Goal: Navigation & Orientation: Go to known website

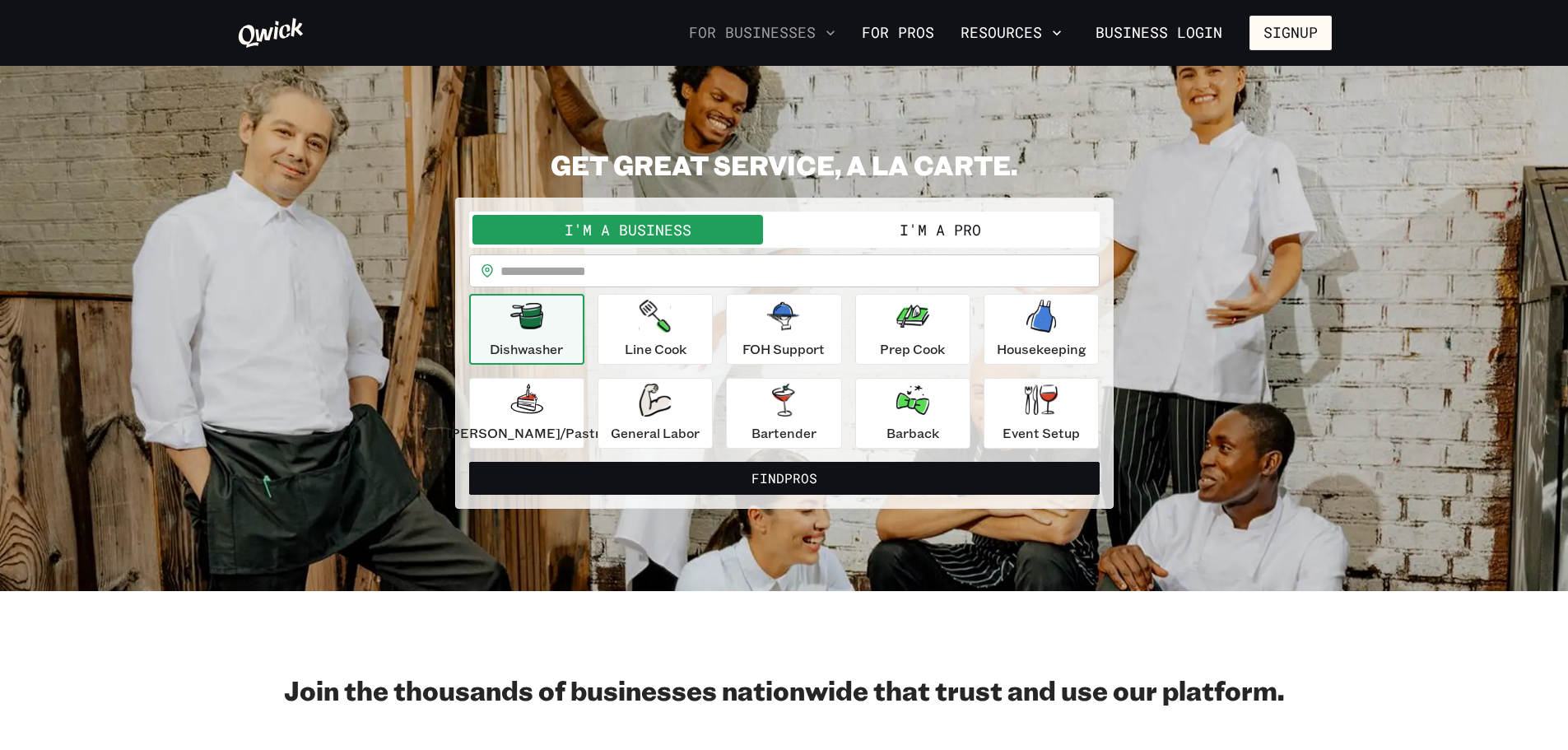
click at [789, 35] on button "For Businesses" at bounding box center [762, 33] width 160 height 28
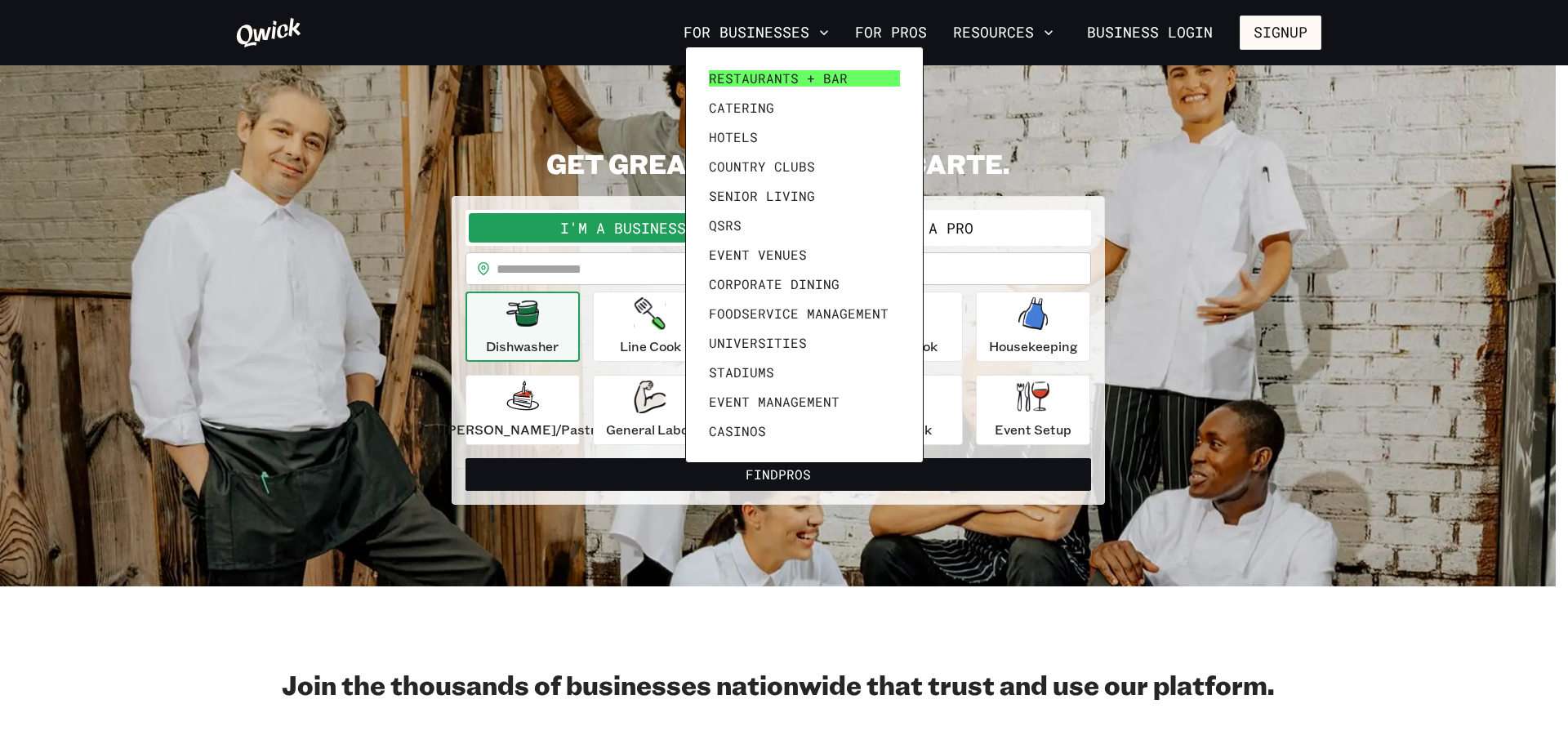
click at [785, 76] on span "Restaurants + Bar" at bounding box center [778, 78] width 139 height 16
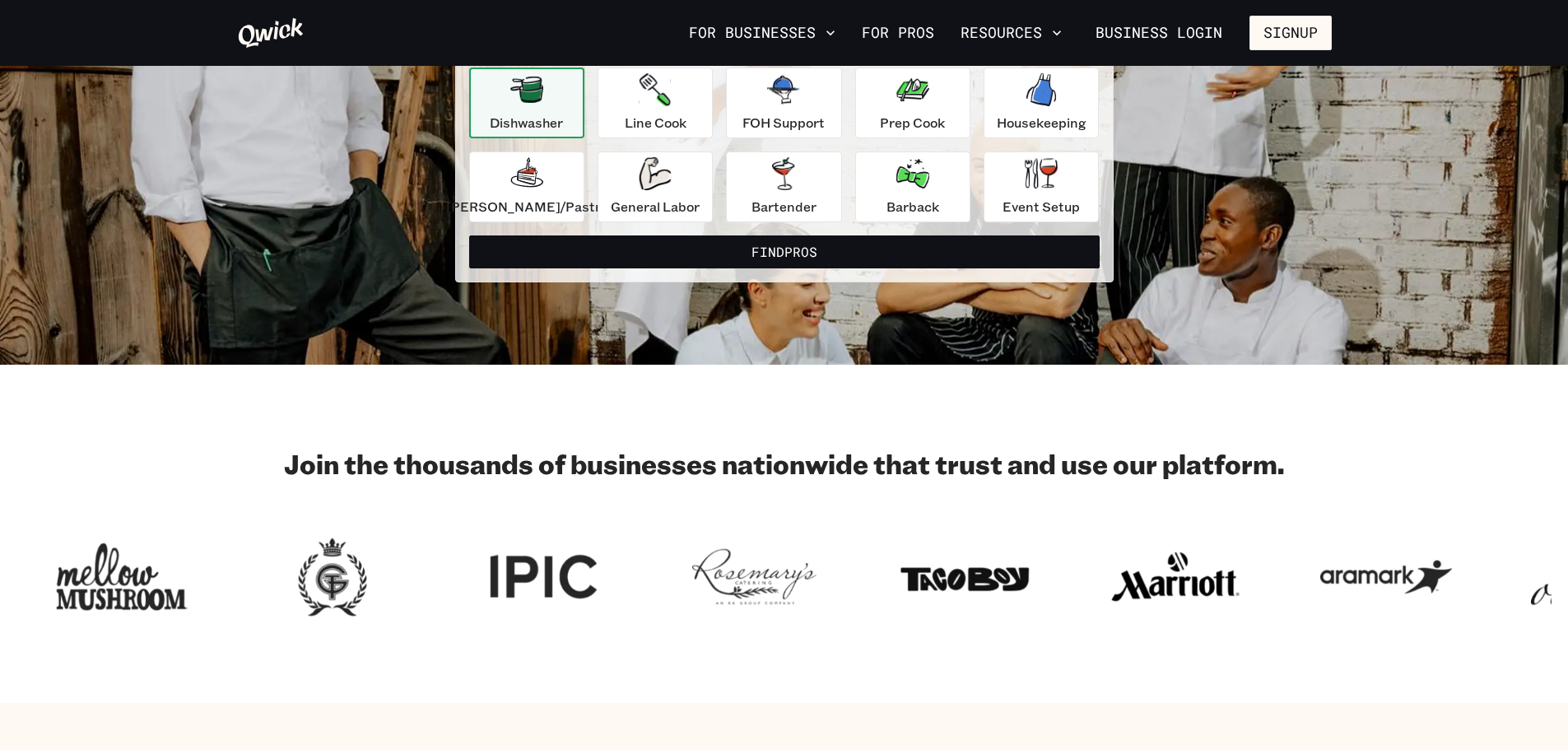
scroll to position [330, 0]
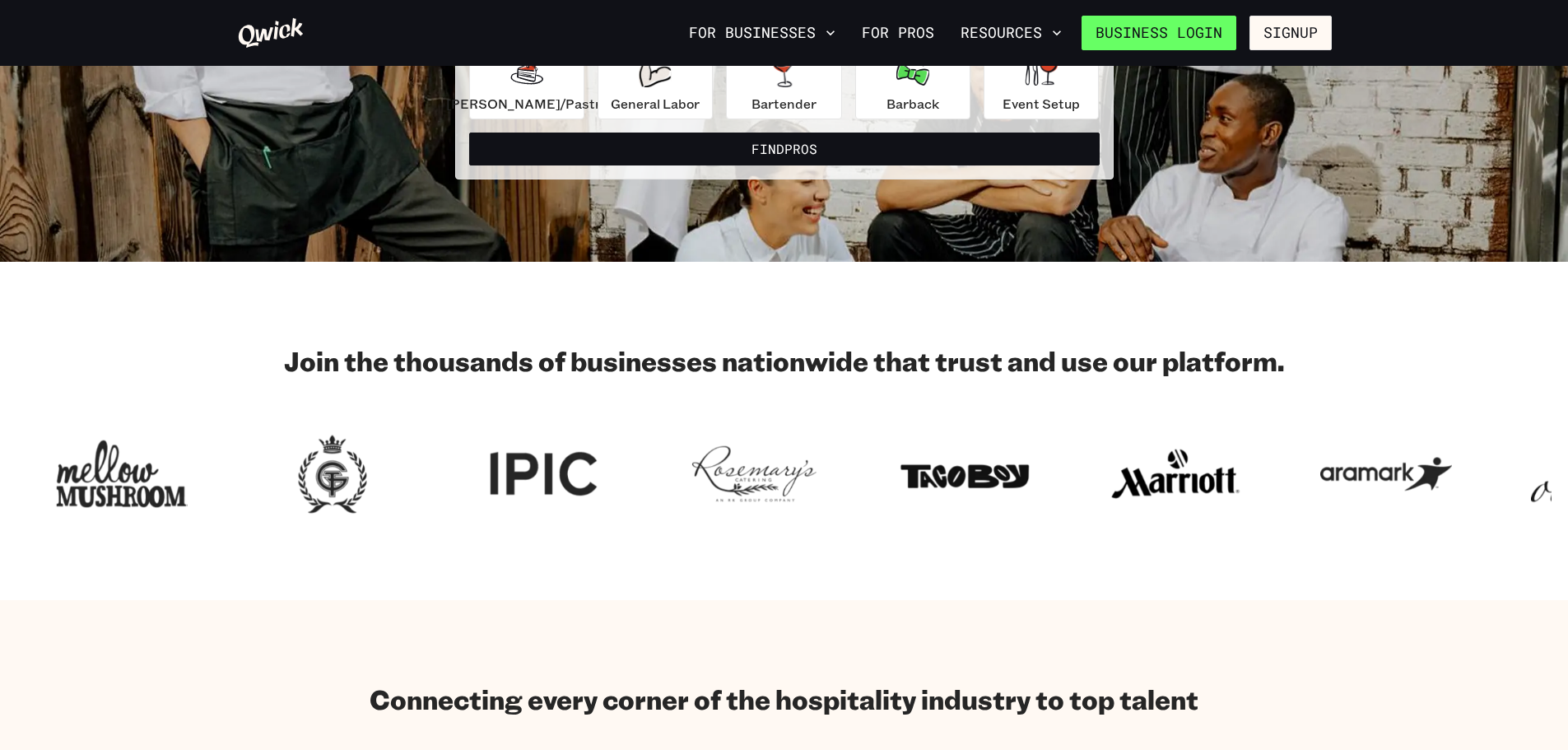
click at [1120, 34] on link "Business Login" at bounding box center [1159, 33] width 155 height 35
